Goal: Information Seeking & Learning: Understand process/instructions

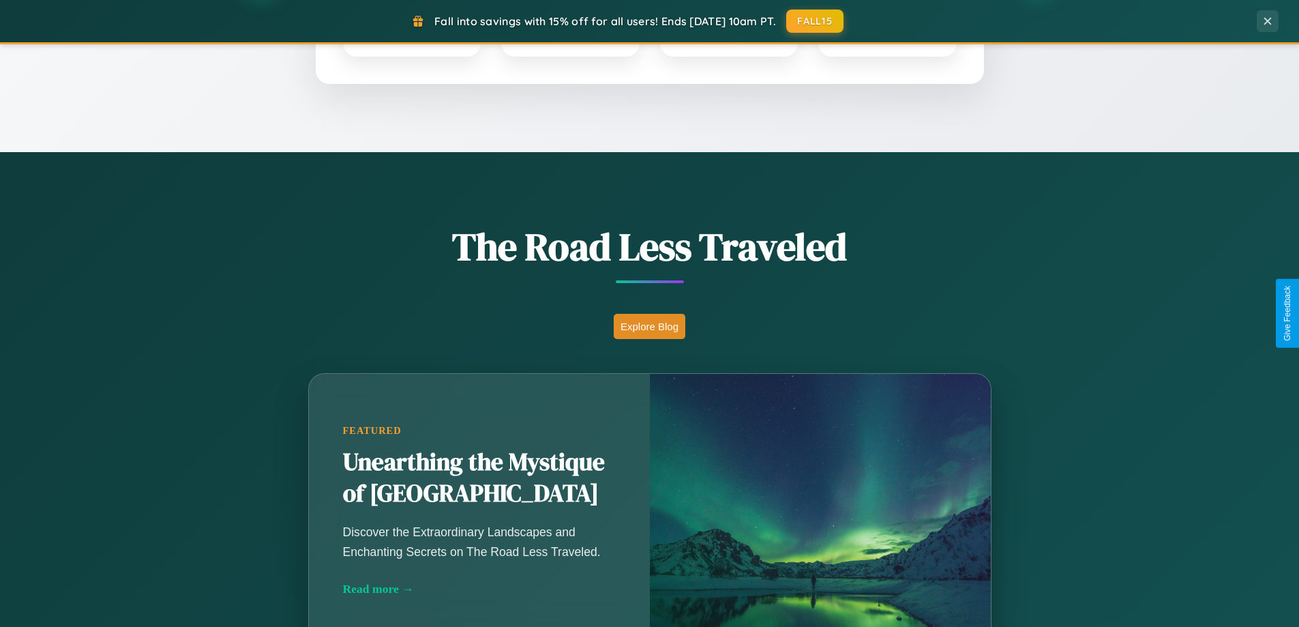
scroll to position [939, 0]
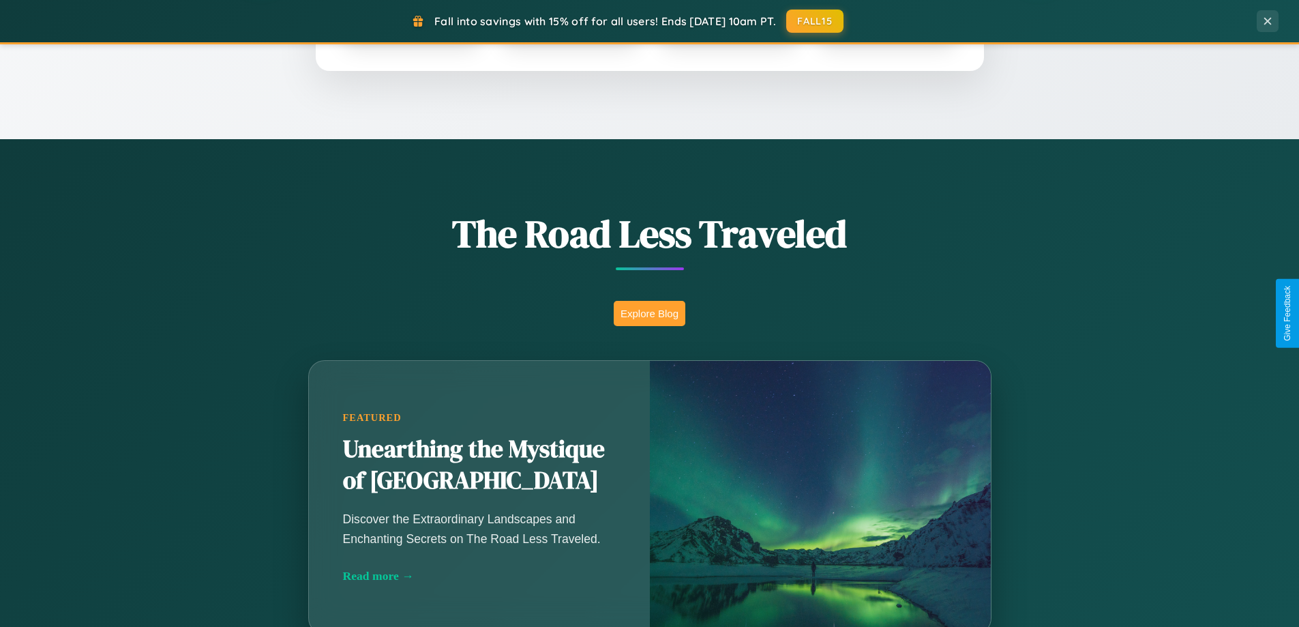
click at [649, 313] on button "Explore Blog" at bounding box center [650, 313] width 72 height 25
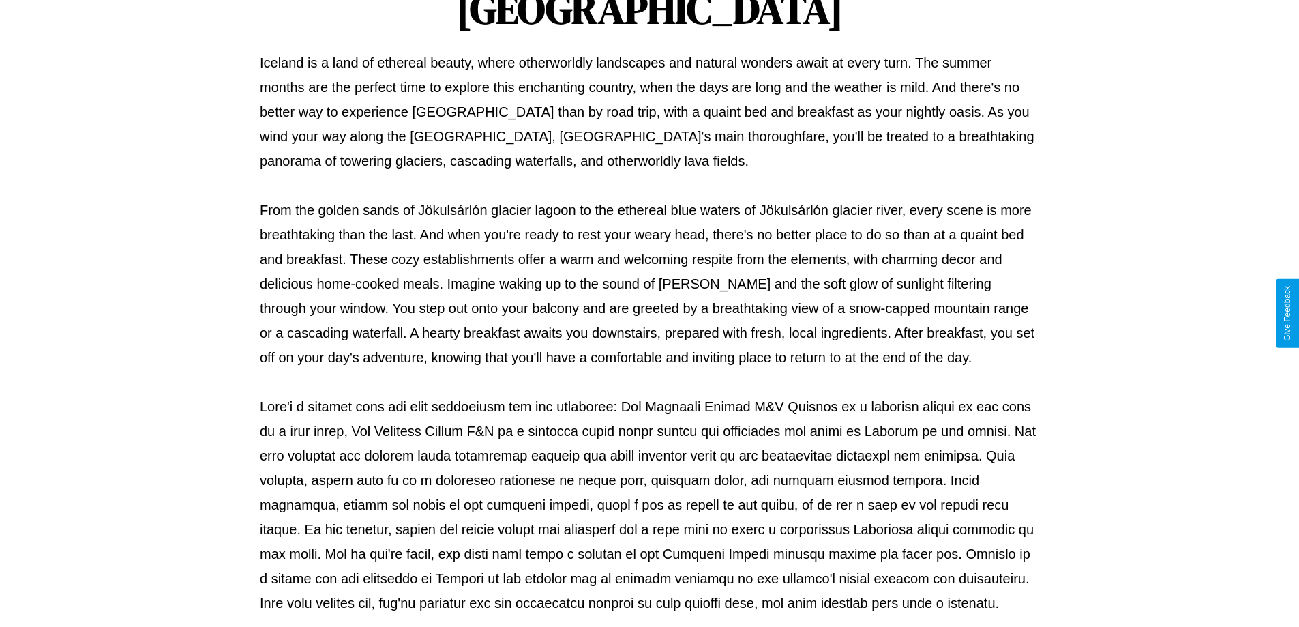
scroll to position [441, 0]
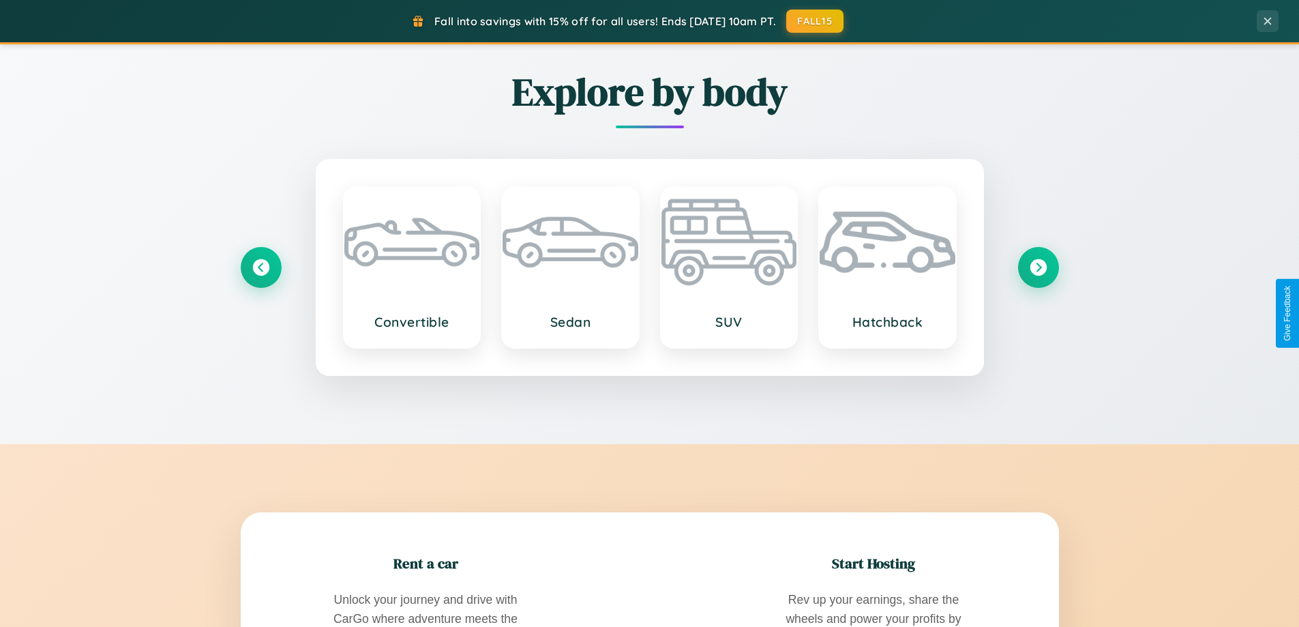
scroll to position [2625, 0]
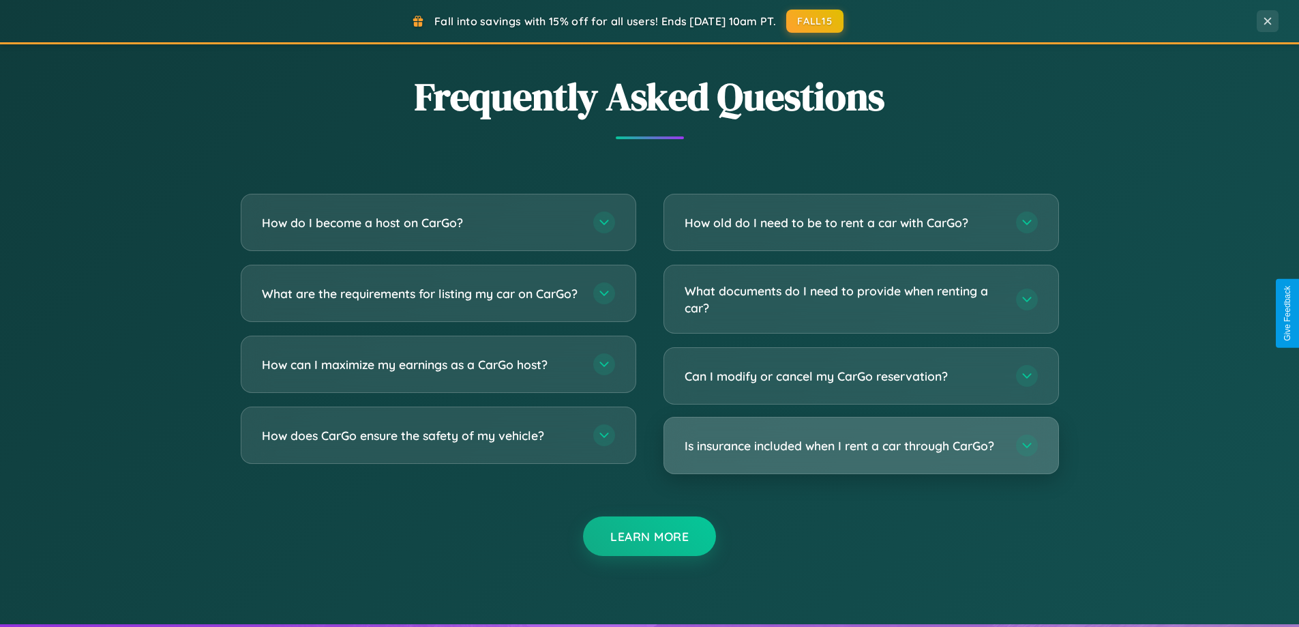
click at [861, 445] on h3 "Is insurance included when I rent a car through CarGo?" at bounding box center [844, 445] width 318 height 17
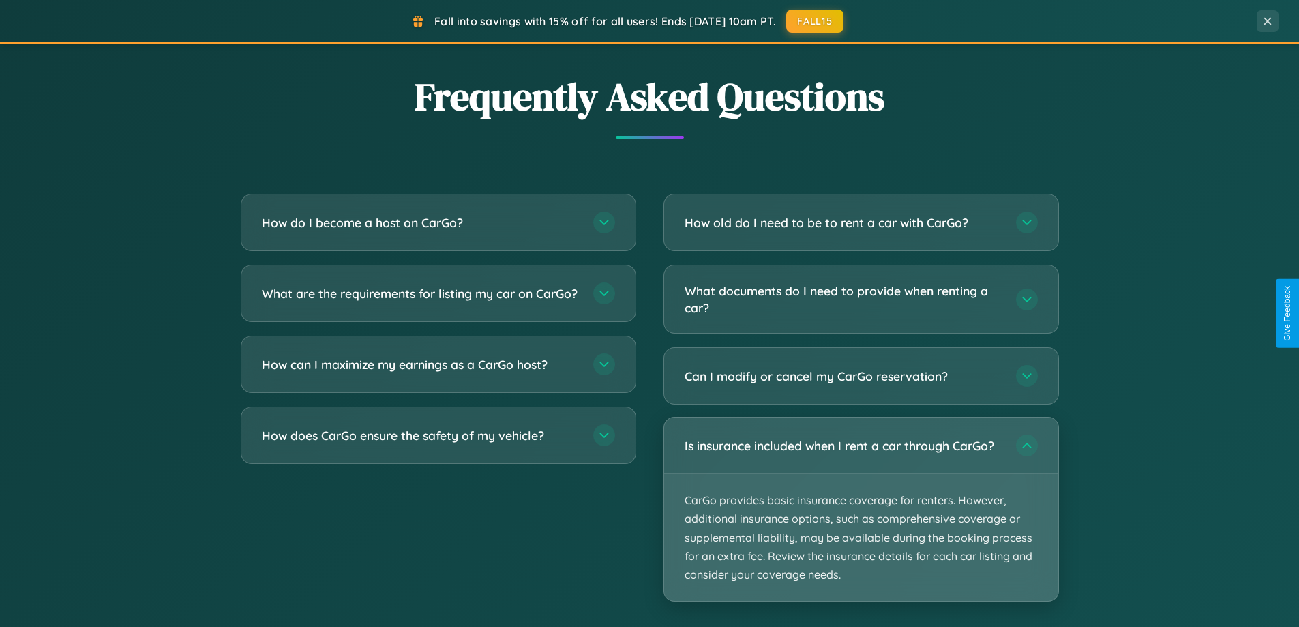
click at [861, 509] on p "CarGo provides basic insurance coverage for renters. However, additional insura…" at bounding box center [861, 537] width 394 height 127
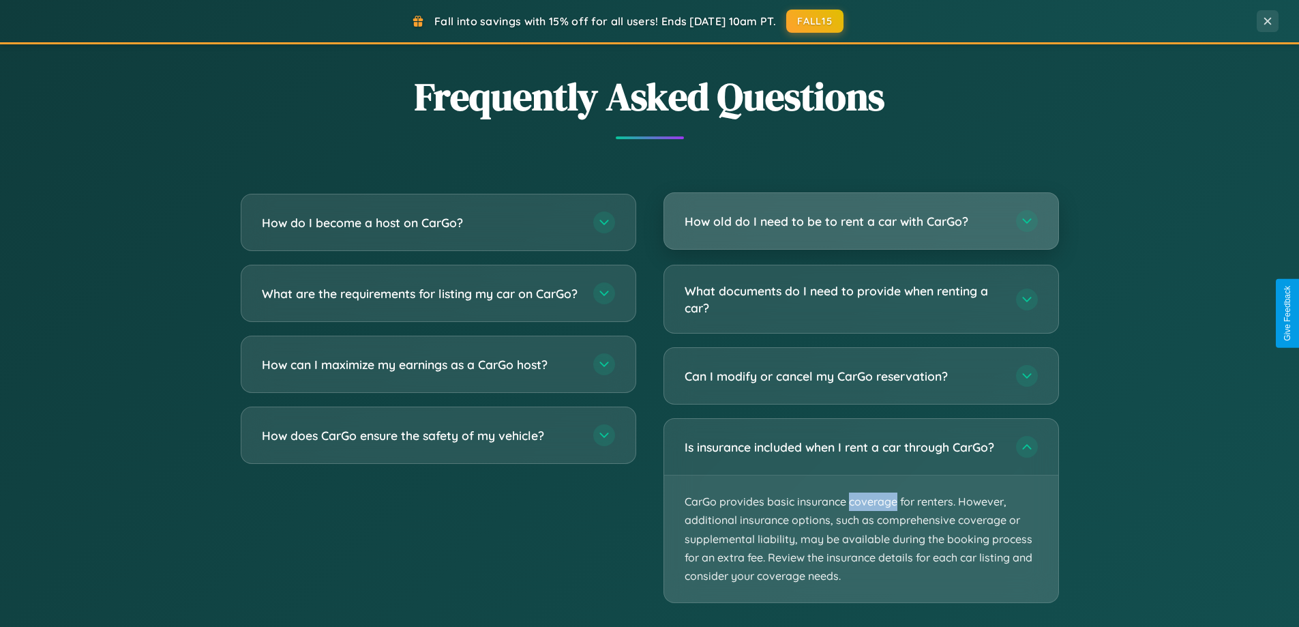
click at [861, 222] on h3 "How old do I need to be to rent a car with CarGo?" at bounding box center [844, 221] width 318 height 17
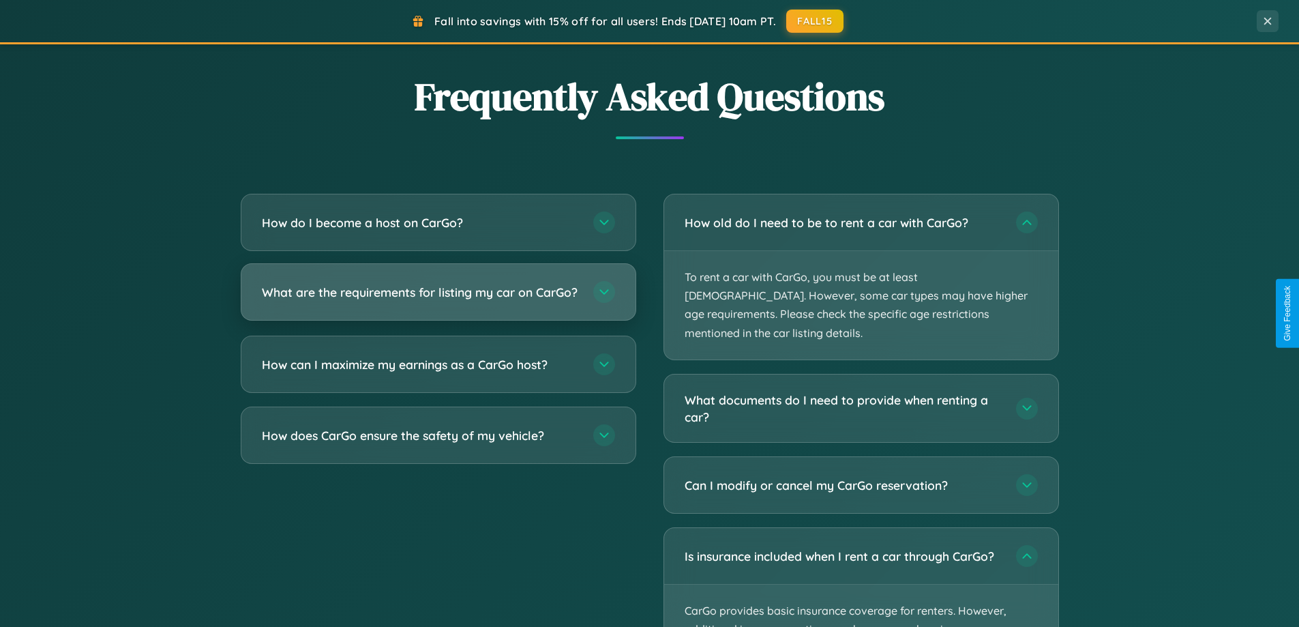
click at [438, 299] on h3 "What are the requirements for listing my car on CarGo?" at bounding box center [421, 292] width 318 height 17
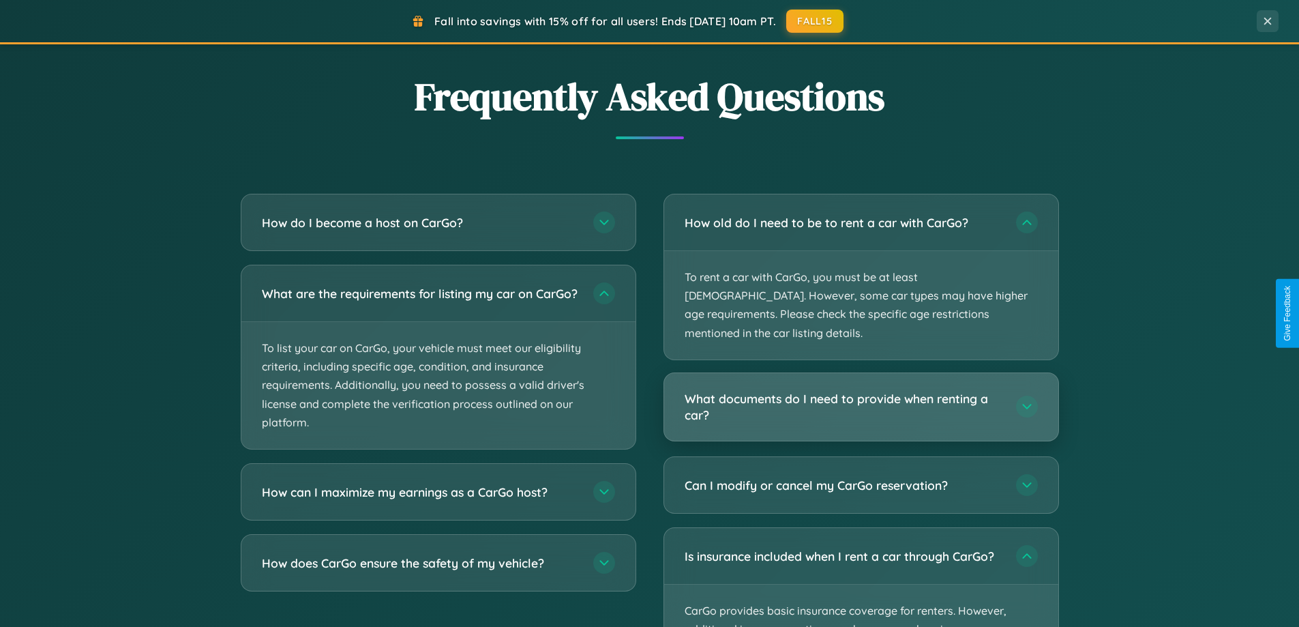
click at [861, 390] on h3 "What documents do I need to provide when renting a car?" at bounding box center [844, 406] width 318 height 33
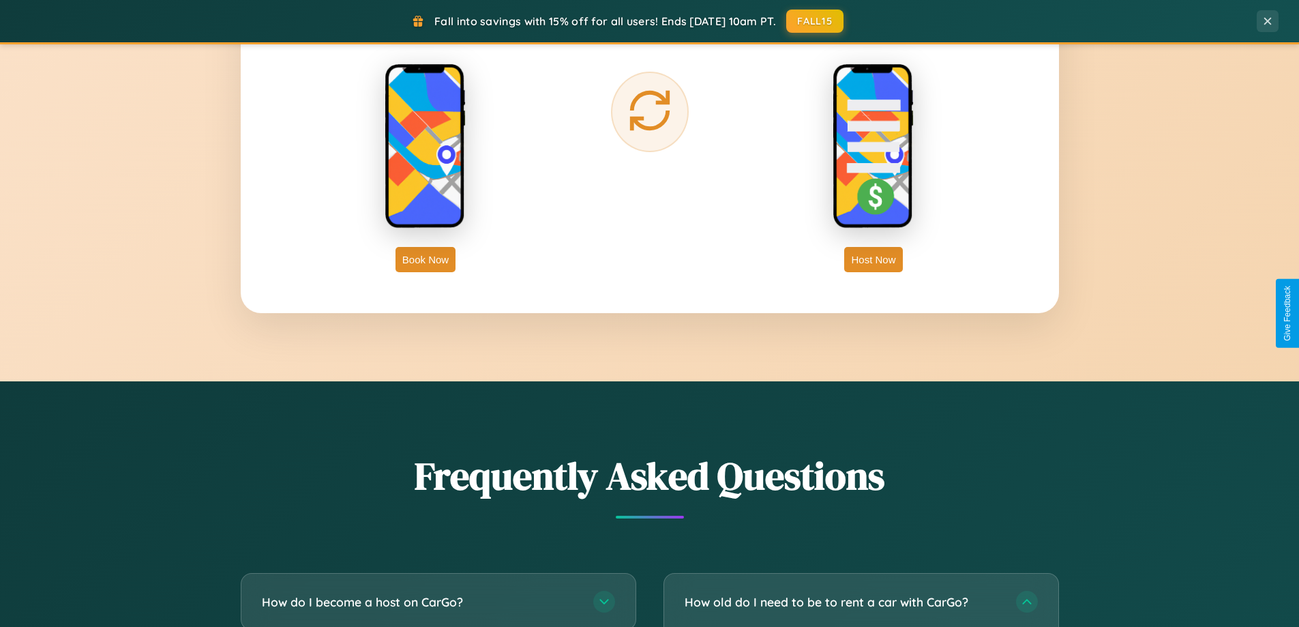
scroll to position [2192, 0]
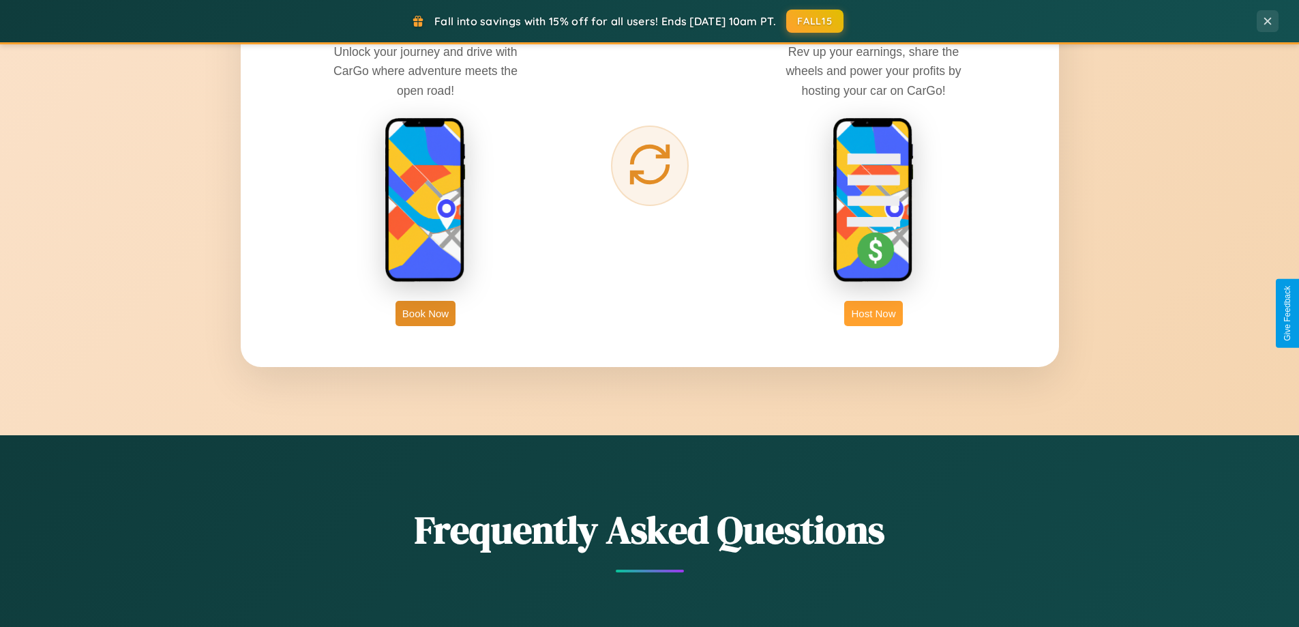
click at [874, 313] on button "Host Now" at bounding box center [873, 313] width 58 height 25
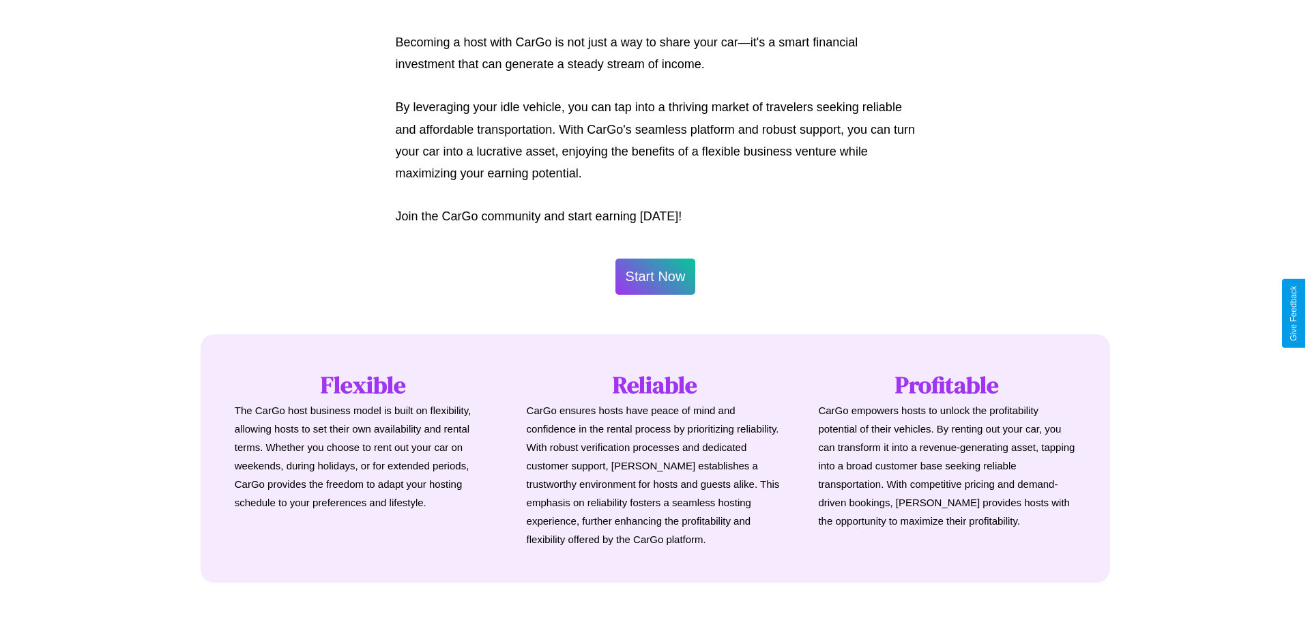
scroll to position [659, 0]
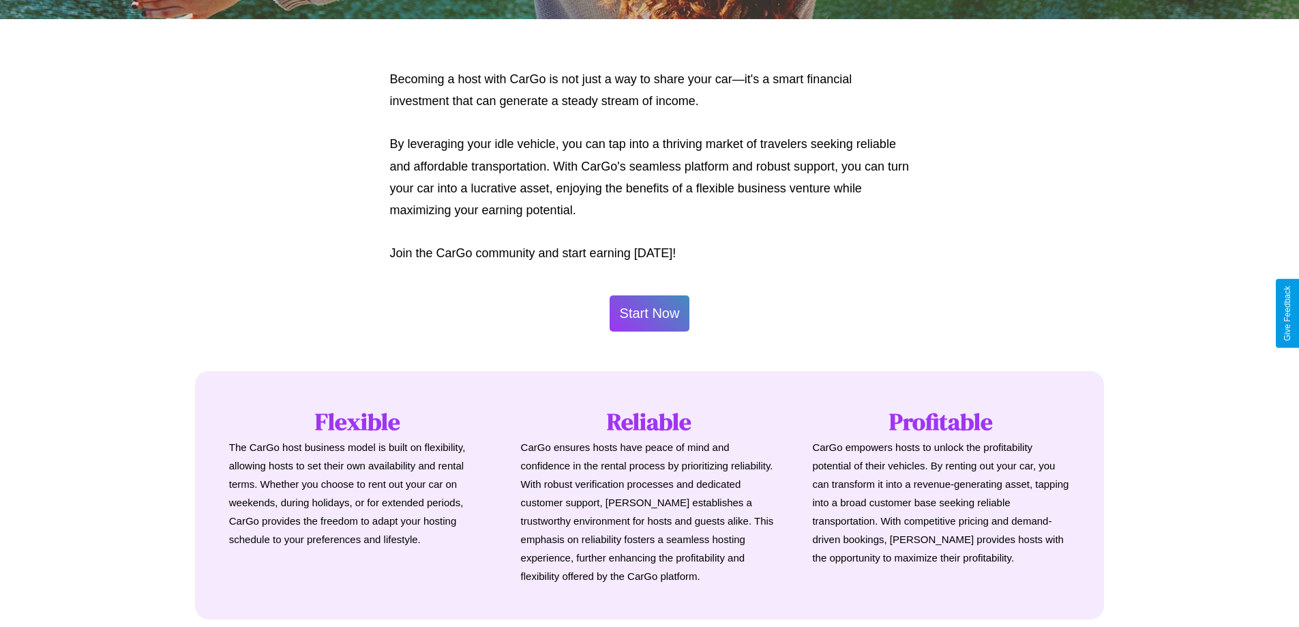
click at [649, 313] on button "Start Now" at bounding box center [650, 313] width 80 height 36
